Goal: Information Seeking & Learning: Learn about a topic

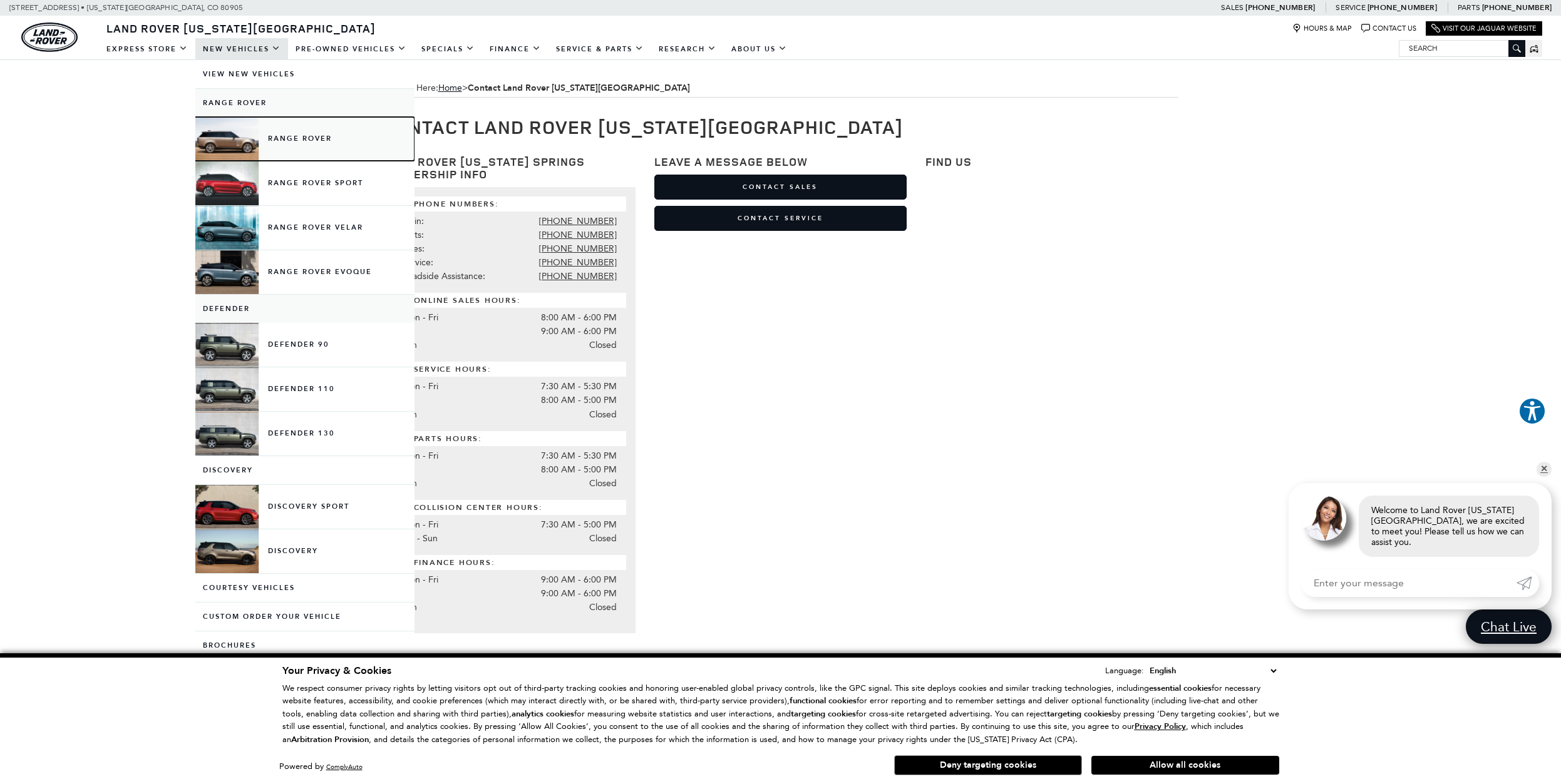
click at [308, 140] on link "Range Rover" at bounding box center [305, 138] width 219 height 44
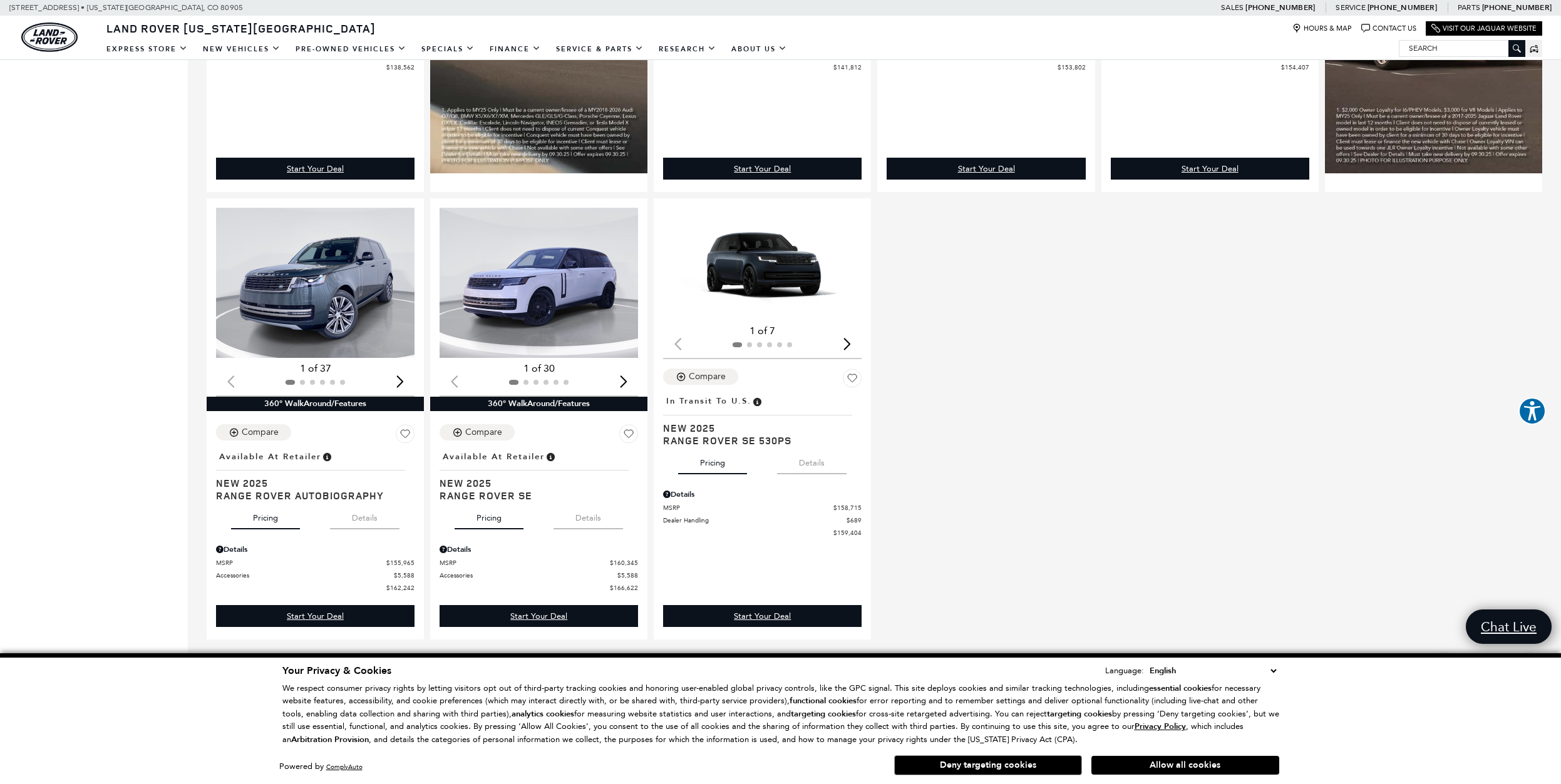
scroll to position [1267, 0]
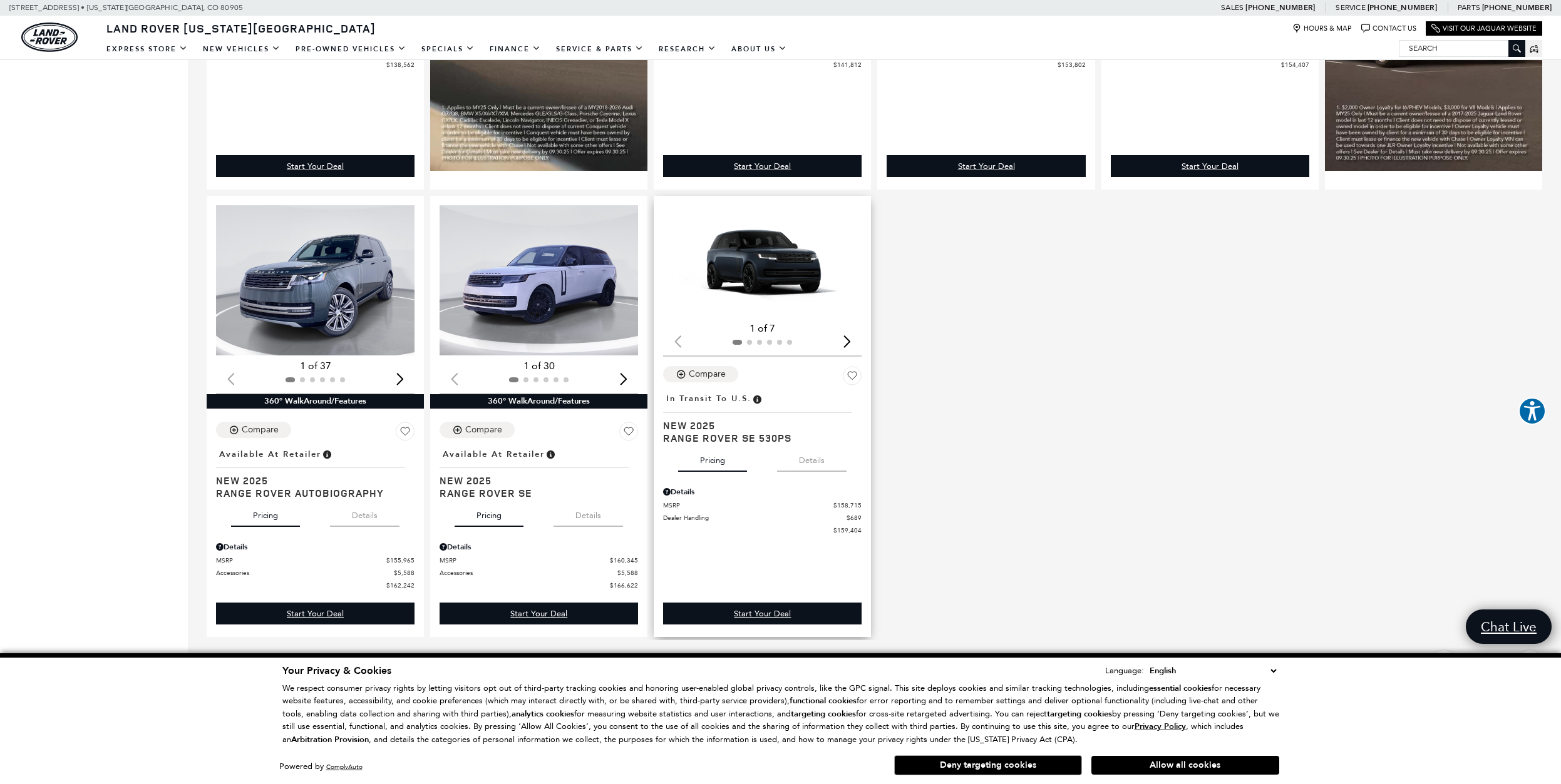
click at [851, 348] on div "Next slide" at bounding box center [847, 341] width 17 height 28
click at [854, 348] on div "Next slide" at bounding box center [847, 341] width 17 height 28
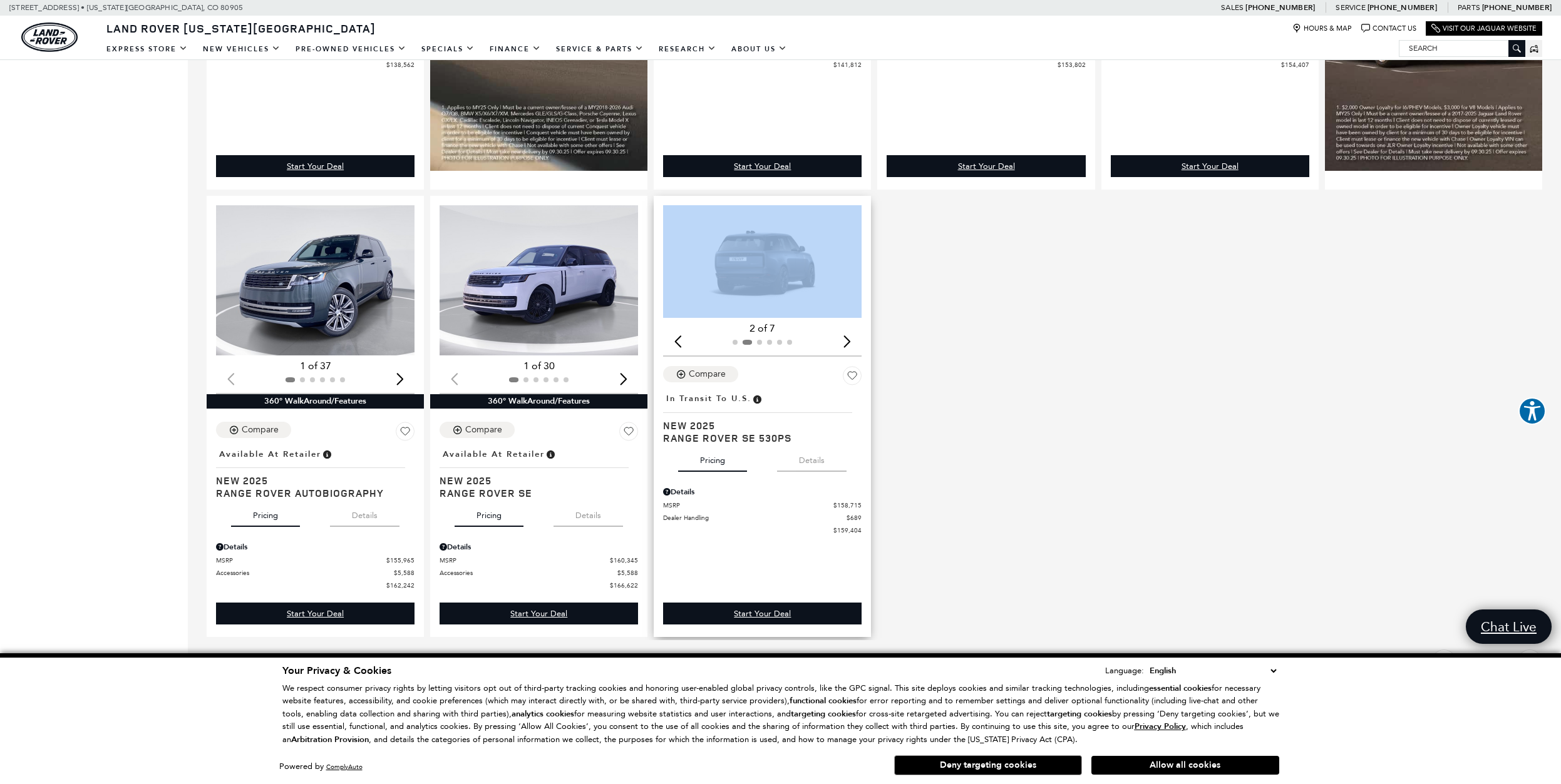
click at [854, 348] on div "Next slide" at bounding box center [847, 341] width 17 height 28
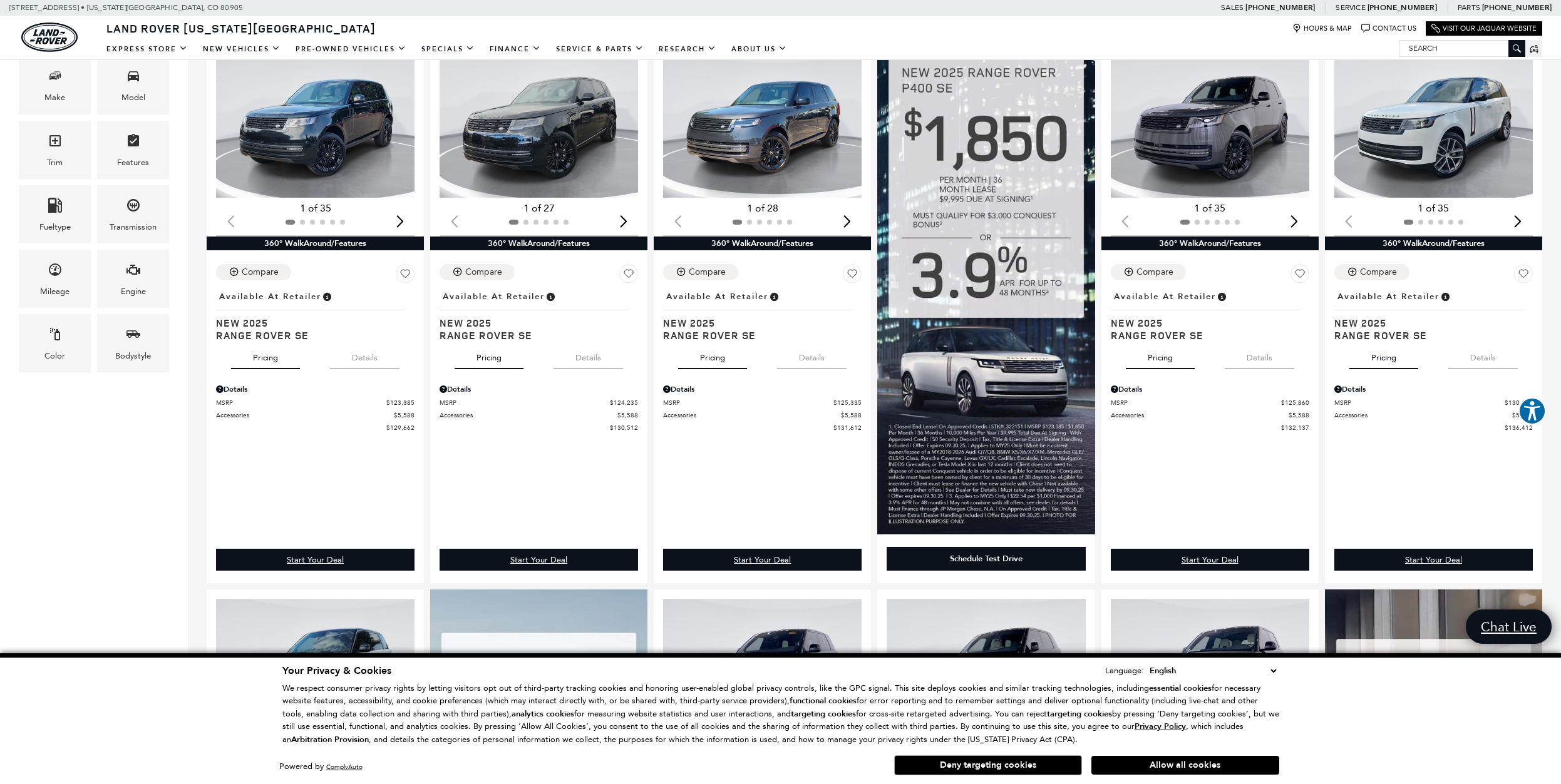
scroll to position [0, 0]
